Goal: Task Accomplishment & Management: Complete application form

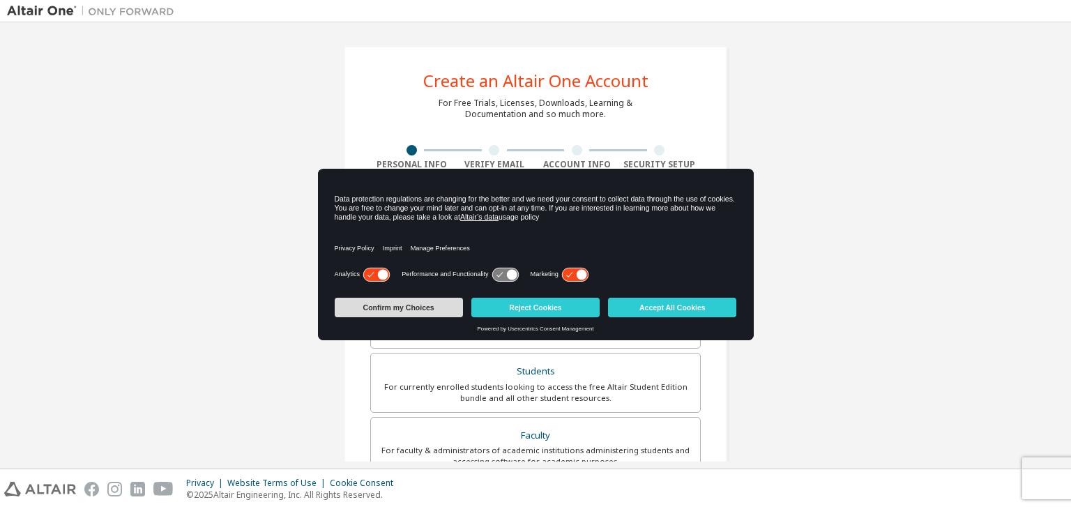
click at [411, 305] on button "Confirm my Choices" at bounding box center [399, 308] width 128 height 20
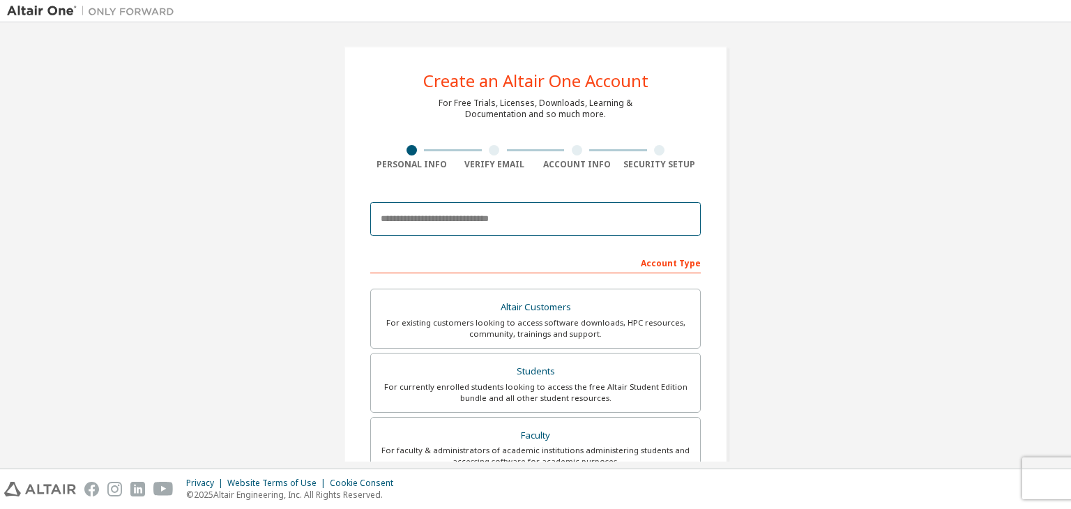
click at [504, 215] on input "email" at bounding box center [535, 218] width 330 height 33
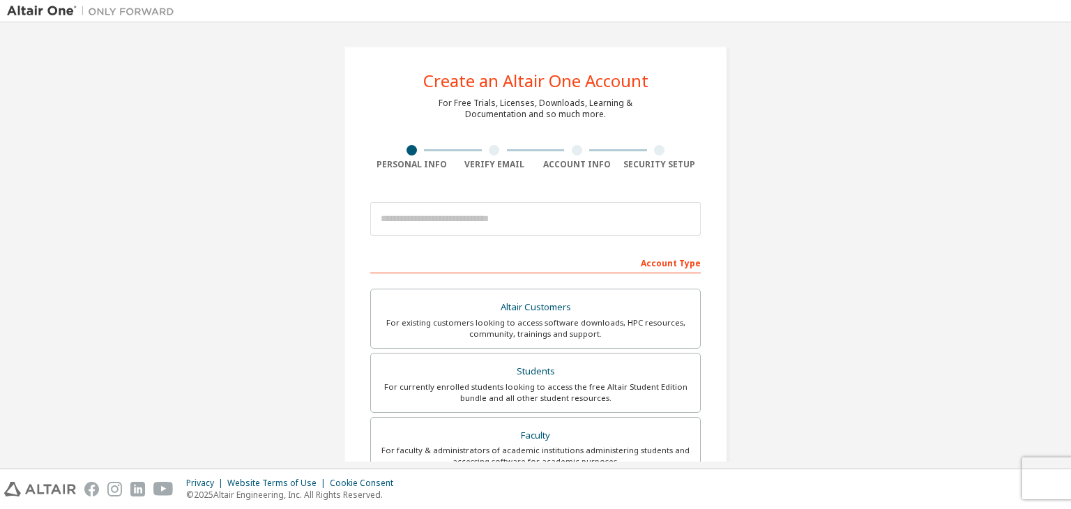
click at [766, 213] on div "Create an Altair One Account For Free Trials, Licenses, Downloads, Learning & D…" at bounding box center [535, 398] width 1057 height 738
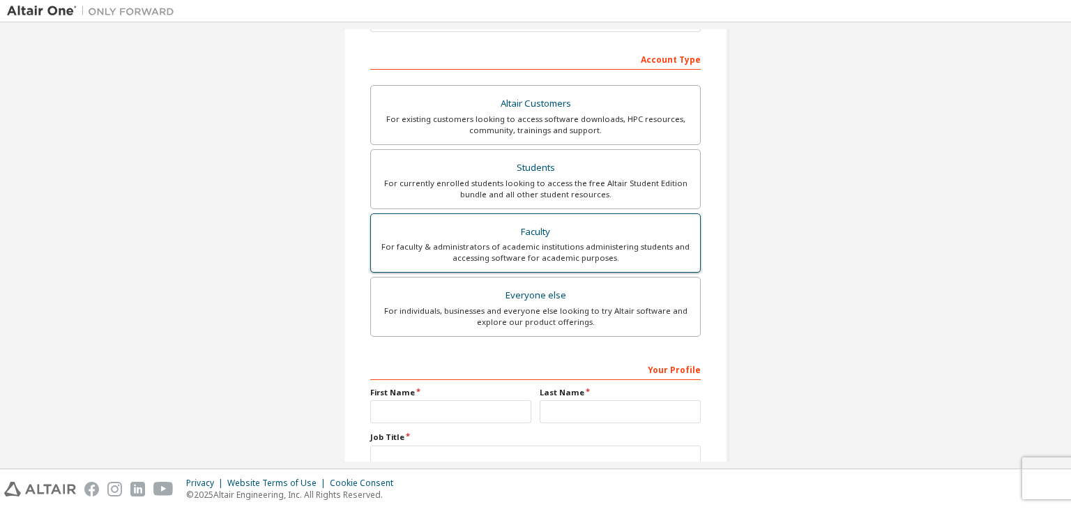
scroll to position [209, 0]
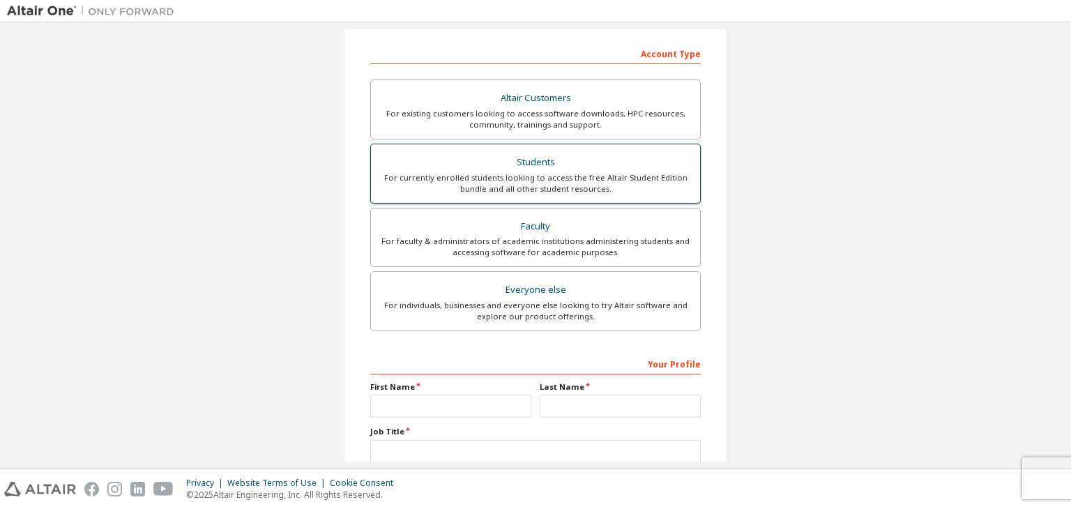
click at [524, 176] on div "For currently enrolled students looking to access the free Altair Student Editi…" at bounding box center [535, 183] width 312 height 22
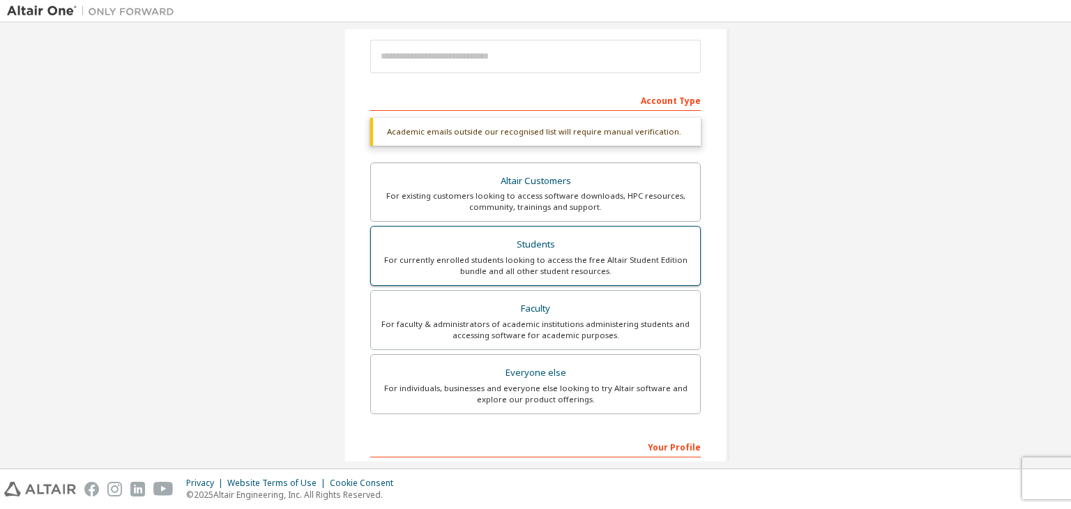
scroll to position [0, 0]
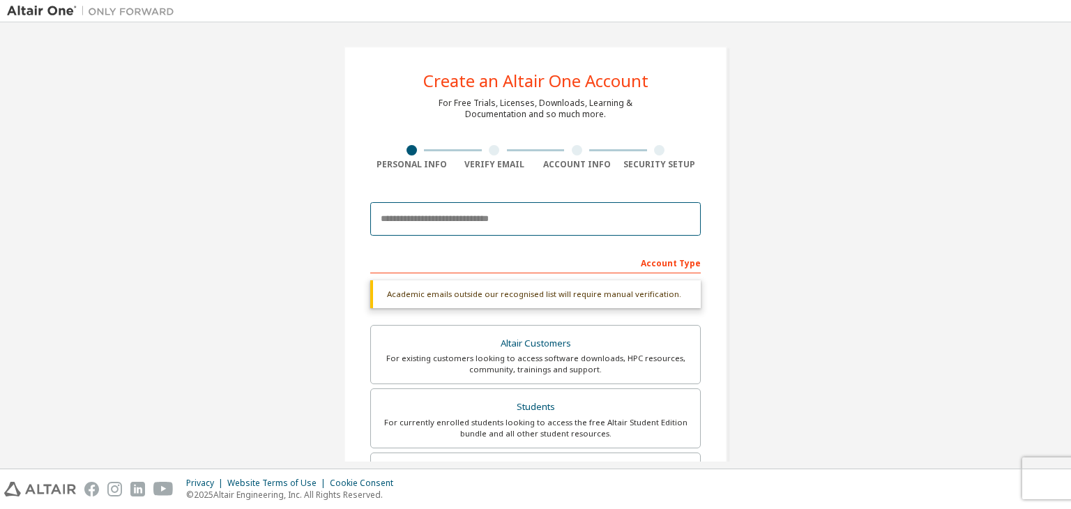
click at [492, 224] on input "email" at bounding box center [535, 218] width 330 height 33
type input "**********"
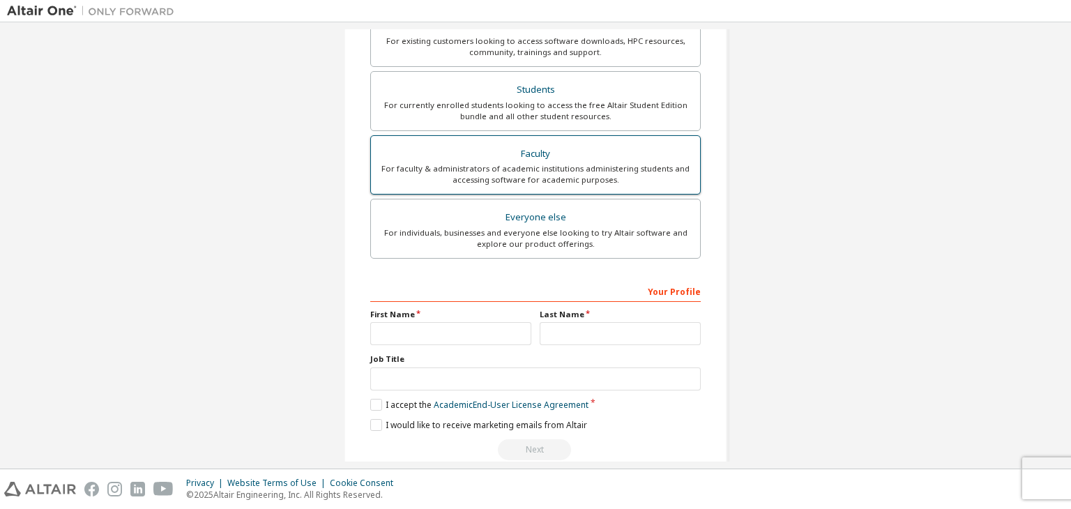
scroll to position [347, 0]
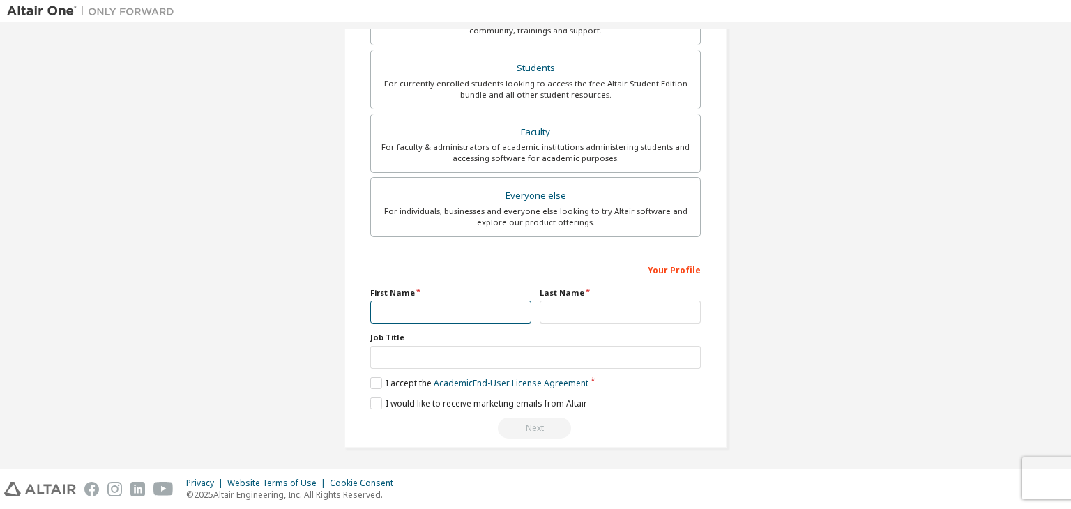
click at [457, 300] on input "text" at bounding box center [450, 311] width 161 height 23
click at [583, 288] on label "Last Name" at bounding box center [620, 292] width 161 height 11
click at [560, 351] on input "text" at bounding box center [535, 357] width 330 height 23
drag, startPoint x: 694, startPoint y: 373, endPoint x: 675, endPoint y: 376, distance: 19.8
click at [690, 374] on div "Your Profile First Name Last Name Job Title Please provide State/Province to he…" at bounding box center [535, 348] width 330 height 181
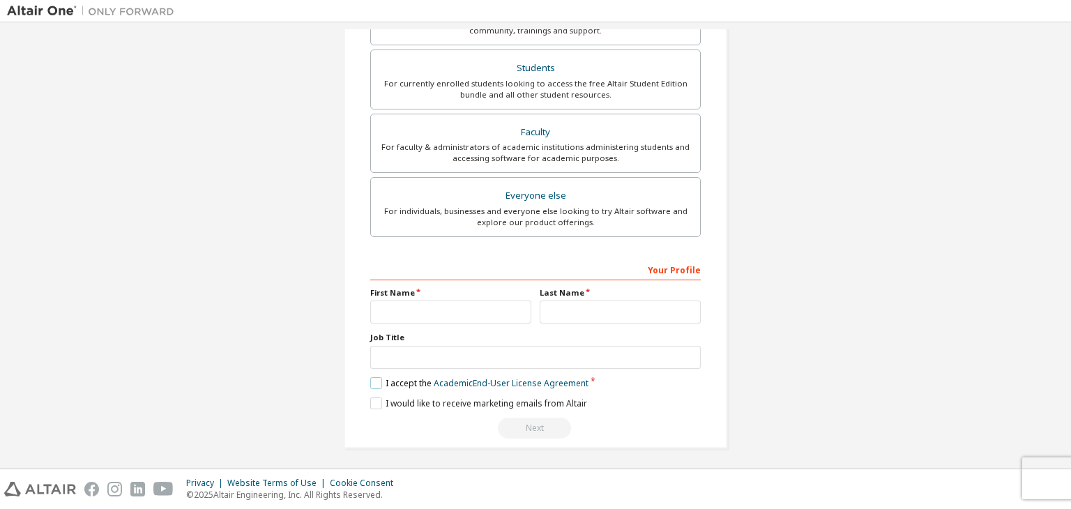
drag, startPoint x: 399, startPoint y: 378, endPoint x: 498, endPoint y: 390, distance: 99.7
click at [424, 388] on div "Your Profile First Name Last Name Job Title Please provide State/Province to he…" at bounding box center [535, 348] width 330 height 181
click at [696, 324] on div "Your Profile First Name Last Name Job Title Please provide State/Province to he…" at bounding box center [535, 348] width 330 height 181
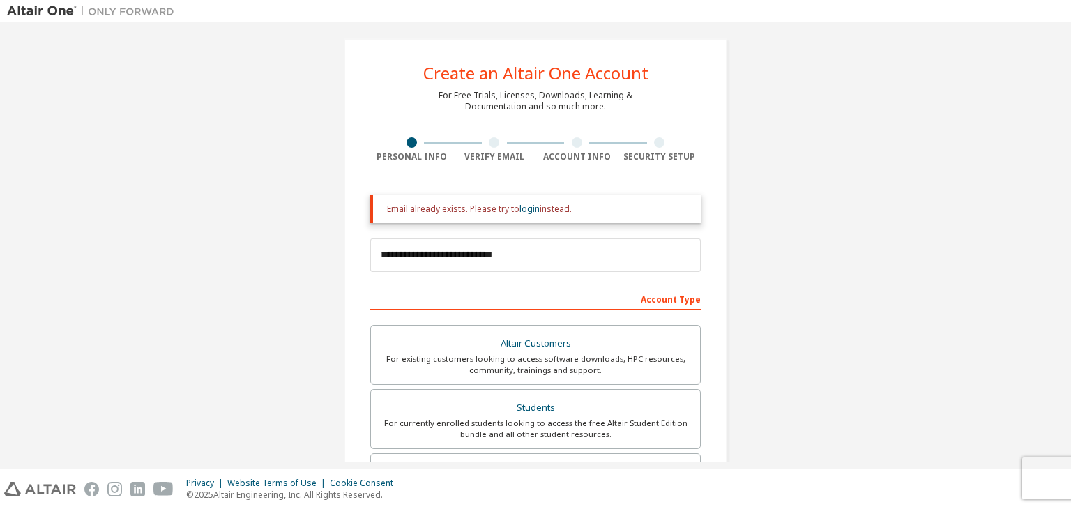
scroll to position [0, 0]
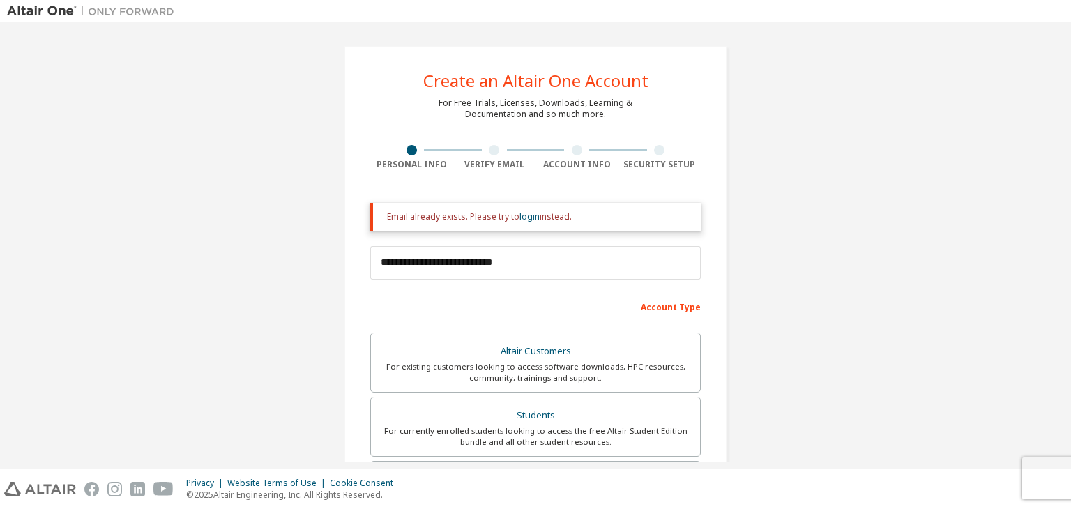
click at [181, 157] on div "**********" at bounding box center [535, 420] width 1057 height 783
